Goal: Information Seeking & Learning: Learn about a topic

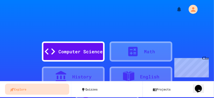
click at [206, 56] on div "Close" at bounding box center [205, 59] width 6 height 6
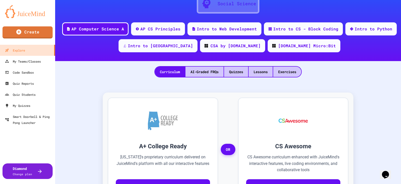
scroll to position [62, 0]
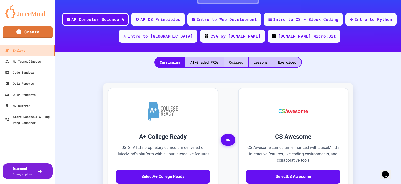
click at [214, 59] on div "Quizzes" at bounding box center [236, 62] width 24 height 10
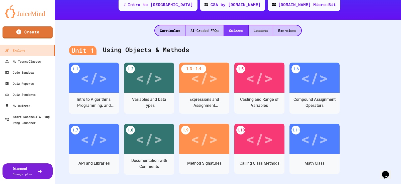
scroll to position [125, 0]
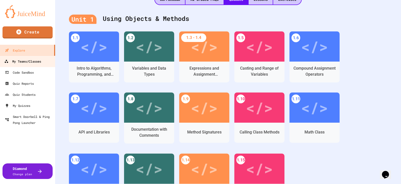
click at [46, 61] on link "My Teams/Classes" at bounding box center [27, 60] width 57 height 11
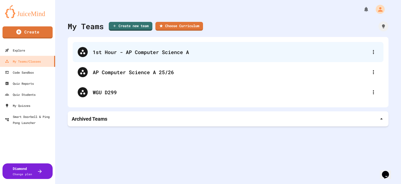
click at [125, 54] on div "1st Hour - AP Computer Science A" at bounding box center [231, 52] width 276 height 8
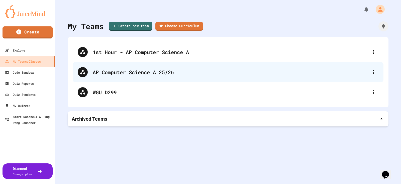
click at [110, 70] on div "AP Computer Science A 25/26" at bounding box center [231, 72] width 276 height 8
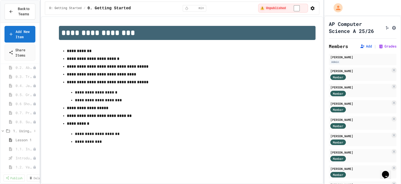
scroll to position [62, 0]
click at [18, 98] on span "Lesson 1" at bounding box center [24, 108] width 17 height 5
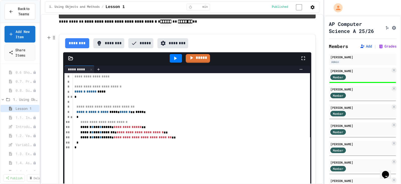
scroll to position [62, 0]
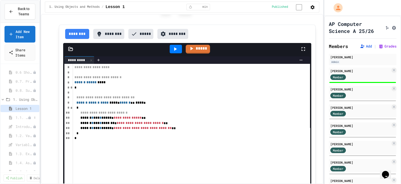
click at [21, 98] on span "1.1. Introduction to Algorithms, Programming, and Compilers" at bounding box center [22, 117] width 12 height 5
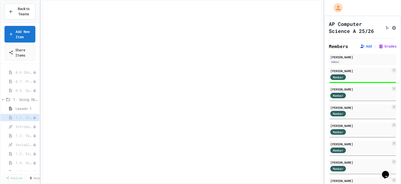
select select "***"
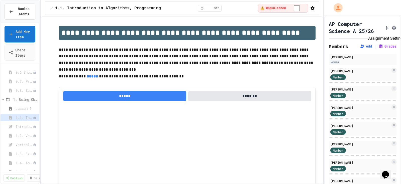
click at [214, 29] on icon "Assignment Settings" at bounding box center [394, 28] width 4 height 4
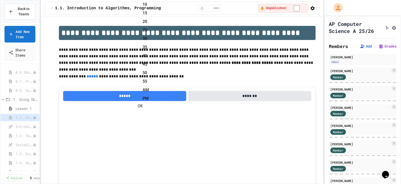
type input "**********"
click at [143, 98] on button "OK" at bounding box center [140, 106] width 5 height 6
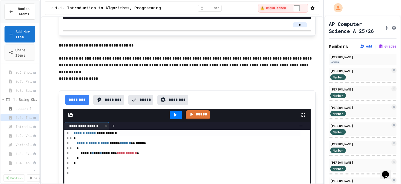
scroll to position [2790, 0]
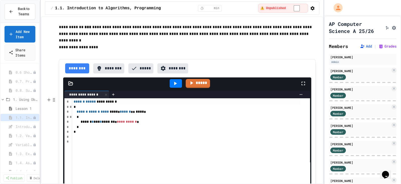
click at [108, 73] on button "********" at bounding box center [108, 68] width 31 height 10
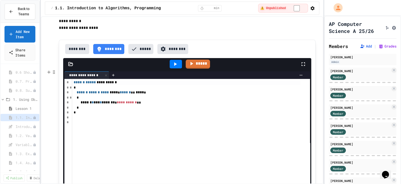
scroll to position [2821, 0]
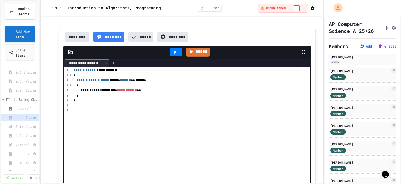
click at [76, 42] on button "********" at bounding box center [77, 37] width 24 height 10
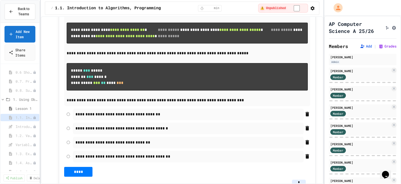
scroll to position [4479, 0]
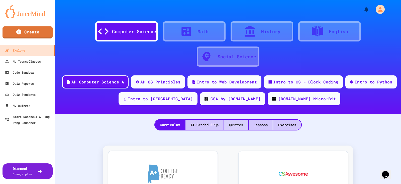
click at [230, 124] on div "Quizzes" at bounding box center [236, 124] width 24 height 10
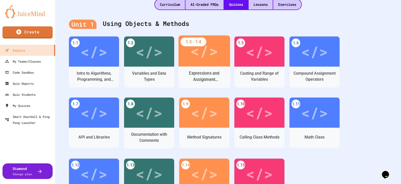
scroll to position [125, 0]
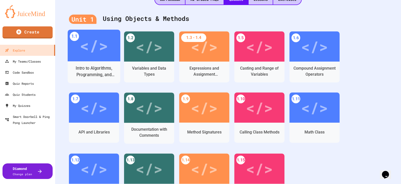
click at [94, 66] on div "Intro to Algorithms, Programming, and Compilers" at bounding box center [94, 71] width 45 height 13
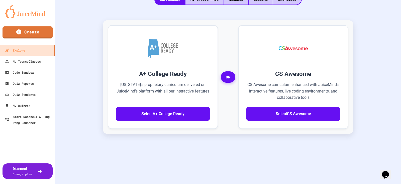
scroll to position [15, 0]
